Goal: Entertainment & Leisure: Browse casually

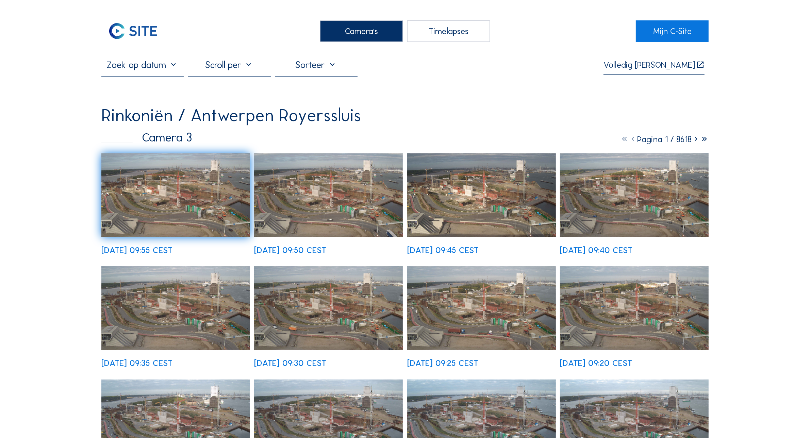
click at [352, 36] on div "Camera's" at bounding box center [361, 30] width 83 height 21
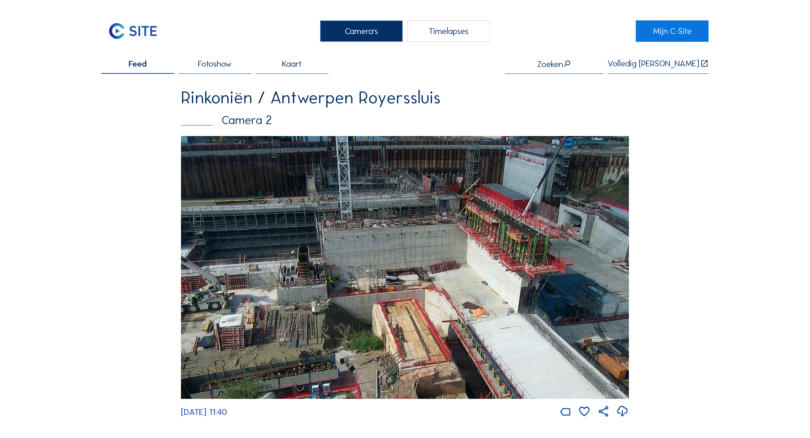
click at [487, 210] on img at bounding box center [405, 267] width 448 height 262
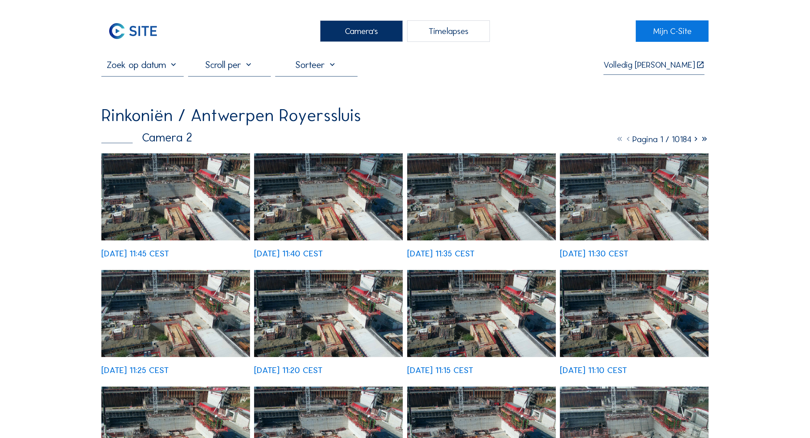
click at [173, 220] on img at bounding box center [175, 196] width 149 height 87
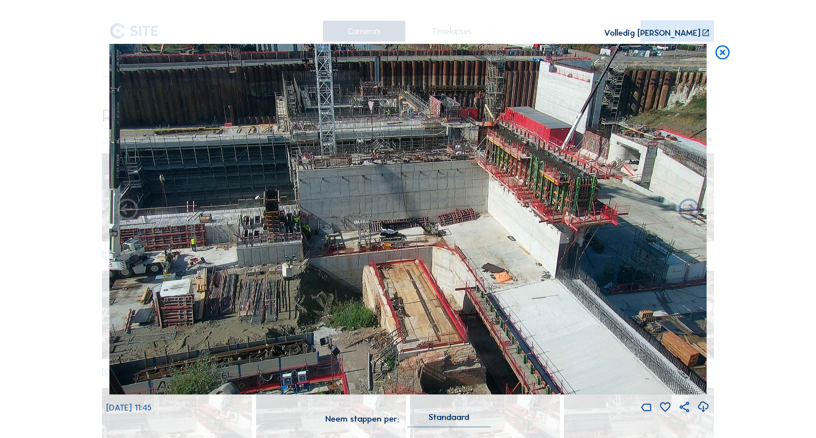
click at [719, 56] on icon at bounding box center [722, 53] width 17 height 18
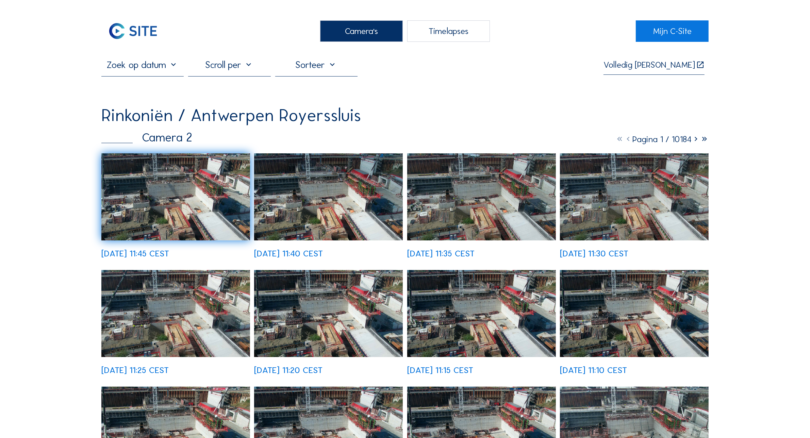
click at [366, 28] on div "Camera's" at bounding box center [361, 30] width 83 height 21
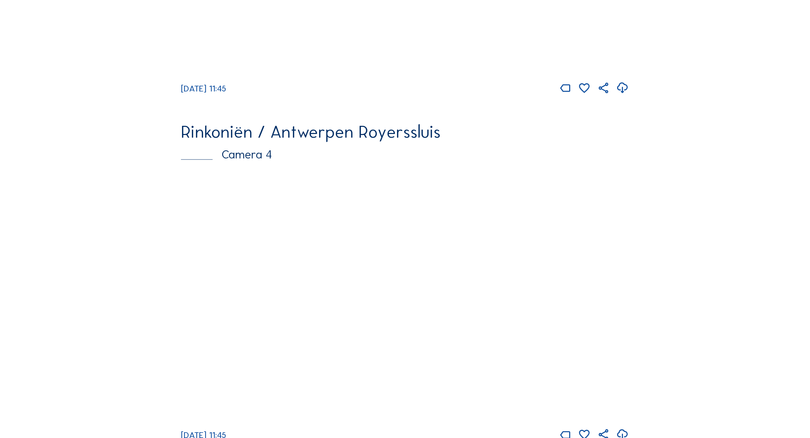
scroll to position [1456, 0]
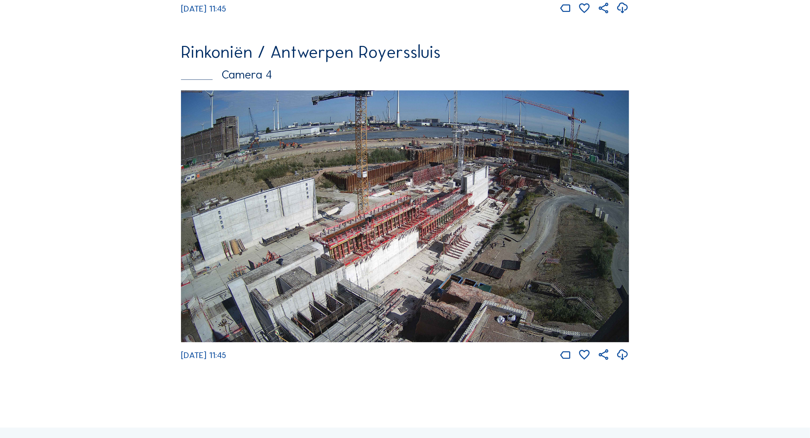
click at [479, 221] on img at bounding box center [405, 216] width 448 height 252
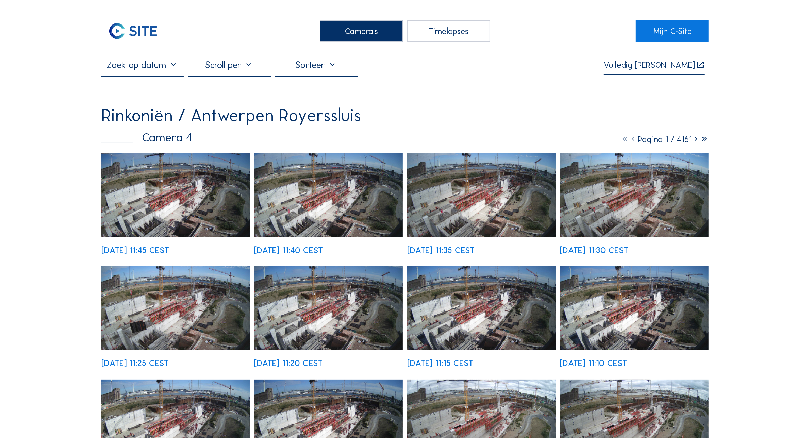
click at [155, 186] on img at bounding box center [175, 195] width 149 height 84
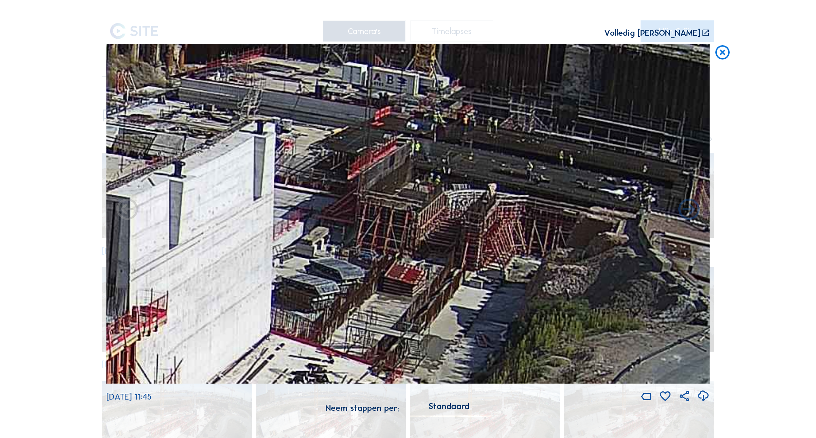
click at [757, 98] on div "Scroll om door de tijd te reizen | Druk op de 'Alt'-[PERSON_NAME] + scroll om t…" at bounding box center [408, 219] width 816 height 438
click at [721, 53] on icon at bounding box center [722, 53] width 17 height 18
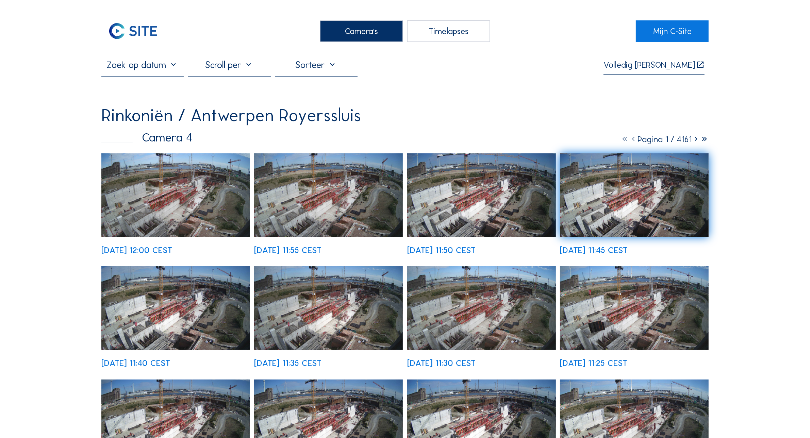
click at [349, 27] on div "Camera's" at bounding box center [361, 30] width 83 height 21
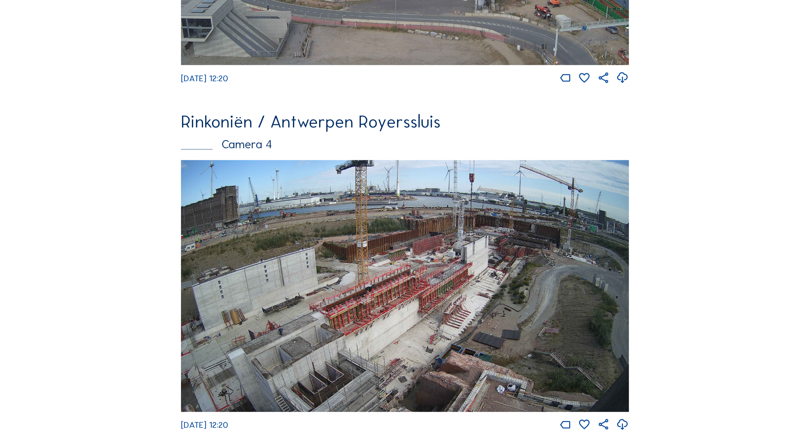
scroll to position [1457, 0]
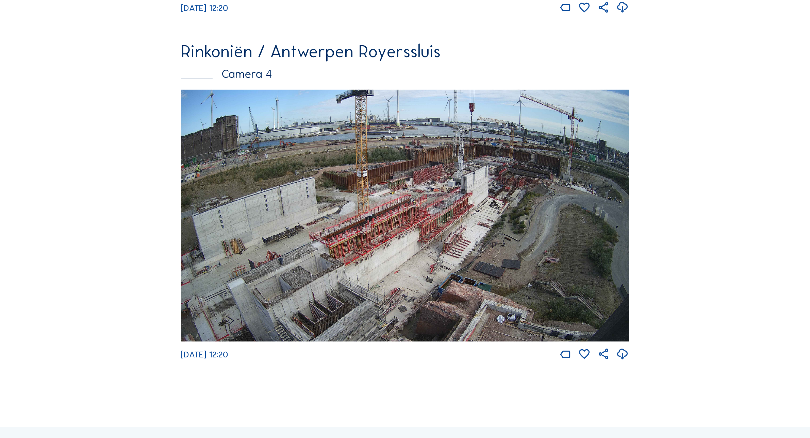
click at [517, 191] on img at bounding box center [405, 216] width 448 height 252
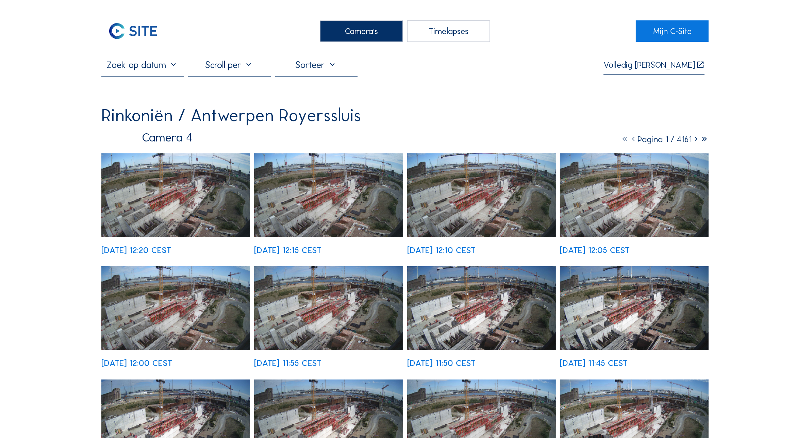
click at [198, 169] on img at bounding box center [175, 195] width 149 height 84
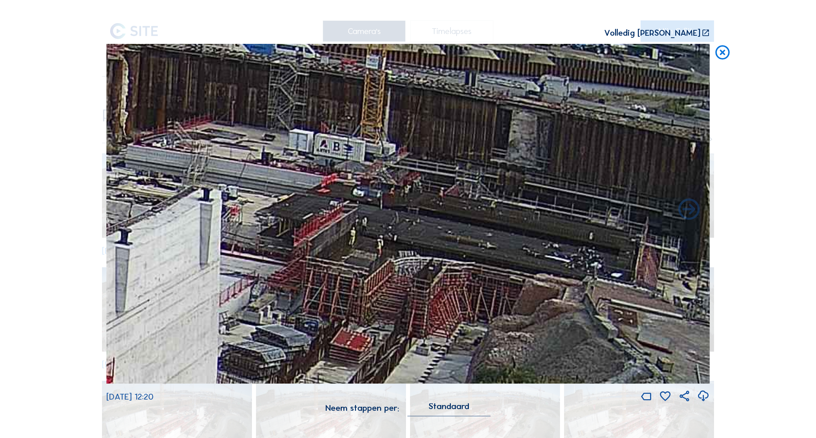
drag, startPoint x: 536, startPoint y: 185, endPoint x: 453, endPoint y: 249, distance: 104.7
click at [453, 249] on img at bounding box center [408, 213] width 604 height 339
click at [716, 53] on icon at bounding box center [722, 53] width 17 height 18
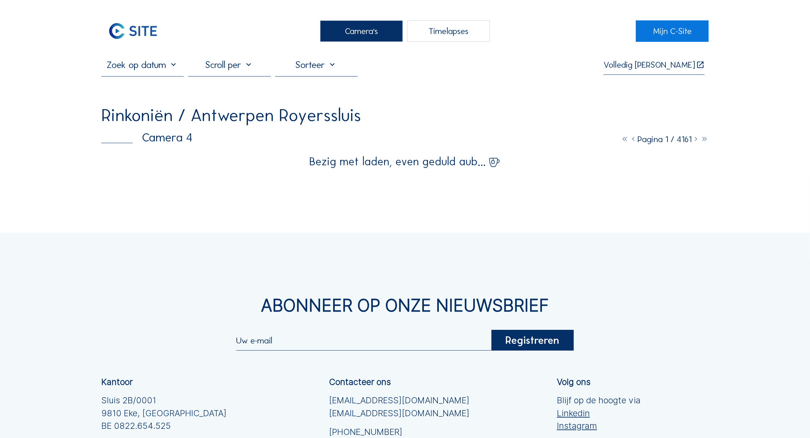
click at [359, 29] on div "Camera's" at bounding box center [361, 30] width 83 height 21
